Goal: Information Seeking & Learning: Learn about a topic

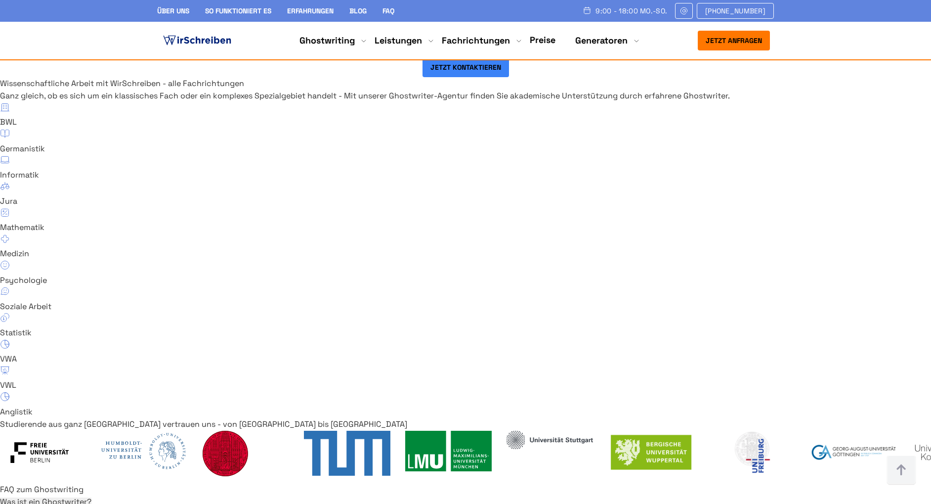
scroll to position [6528, 0]
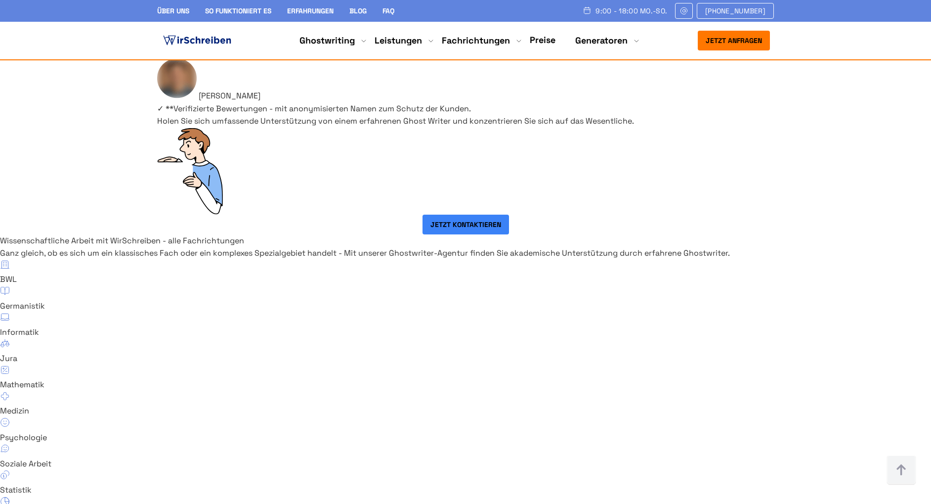
scroll to position [6432, 0]
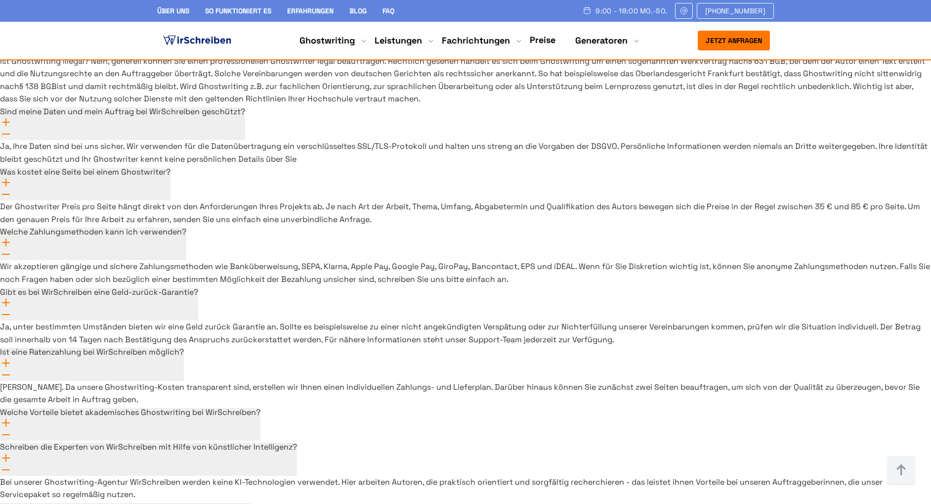
scroll to position [7226, 0]
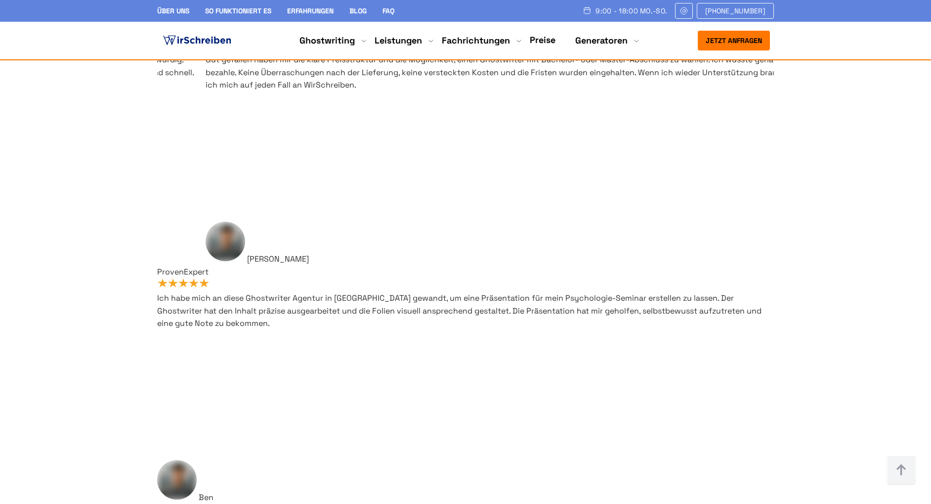
scroll to position [6016, 0]
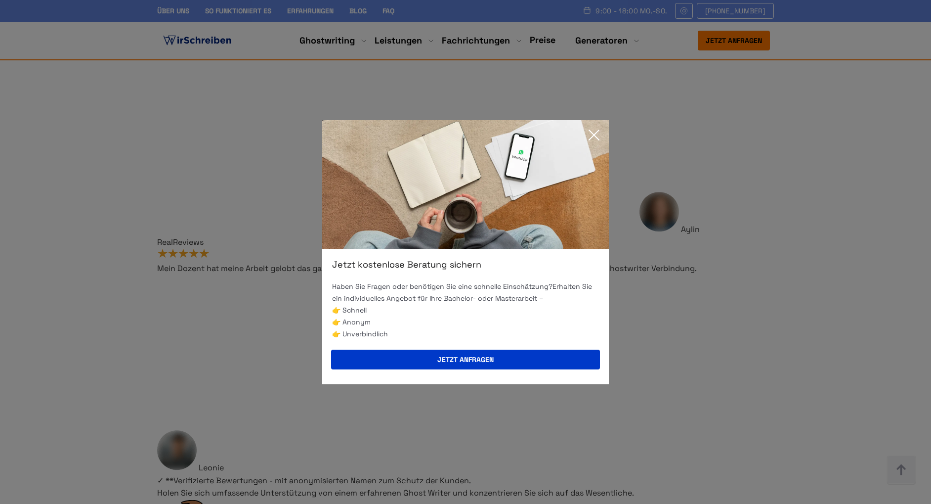
click at [590, 119] on div "Jetzt kostenlose Beratung sichern Haben Sie Fragen oder benötigen Sie eine schn…" at bounding box center [465, 252] width 931 height 504
click at [590, 127] on icon at bounding box center [594, 135] width 20 height 20
